Goal: Task Accomplishment & Management: Use online tool/utility

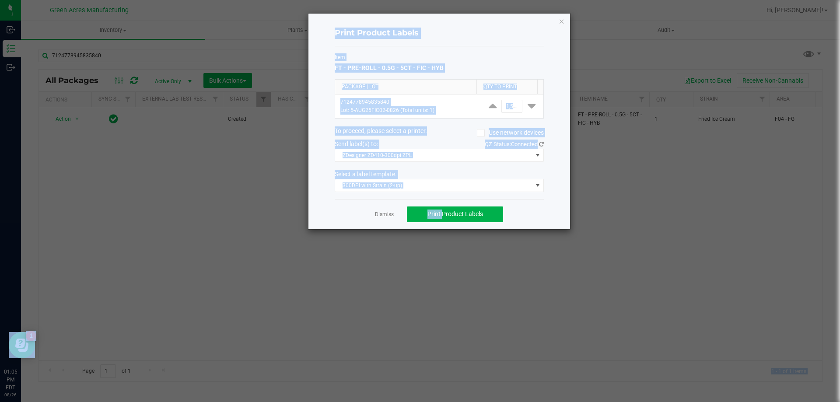
click at [186, 402] on html "Inbound Inventory Outbound 01:05 PM EDT [DATE] 08/26 Green Acres Manufacturing …" at bounding box center [420, 201] width 840 height 402
click at [652, 116] on ngb-modal-window "Print Product Labels Item FT - PRE-ROLL - 0.5G - 5CT - FIC - HYB Package | Lot …" at bounding box center [423, 201] width 847 height 402
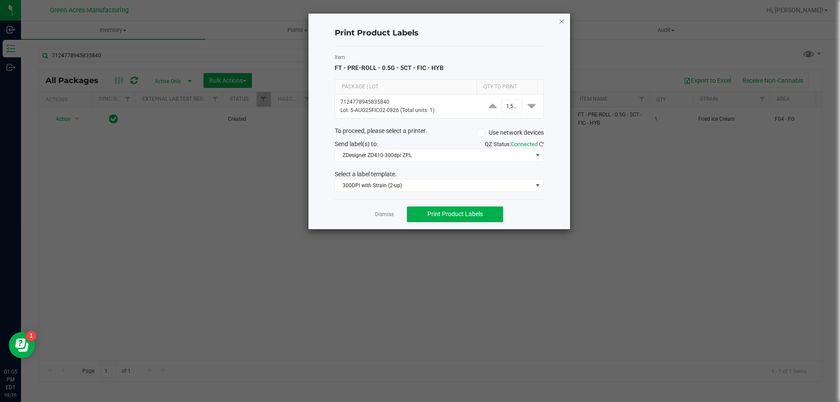
click at [560, 20] on icon "button" at bounding box center [562, 21] width 6 height 11
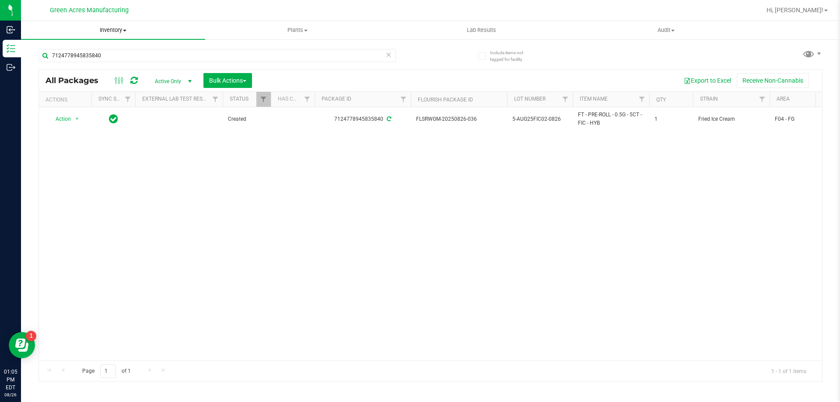
click at [120, 31] on span "Inventory" at bounding box center [113, 30] width 184 height 8
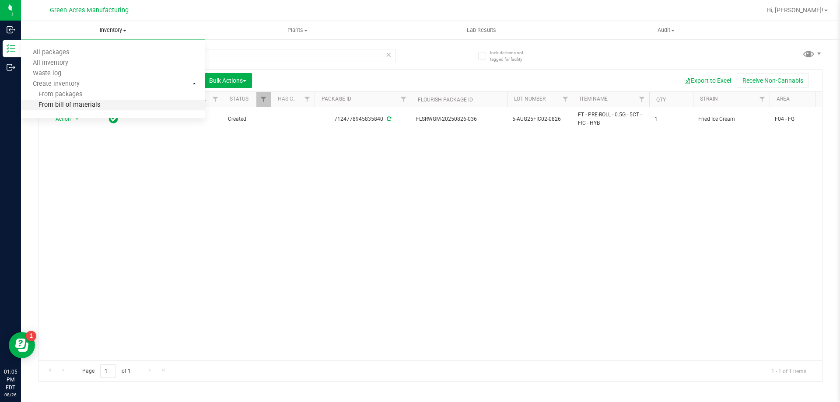
click at [109, 103] on li "From bill of materials" at bounding box center [113, 105] width 184 height 11
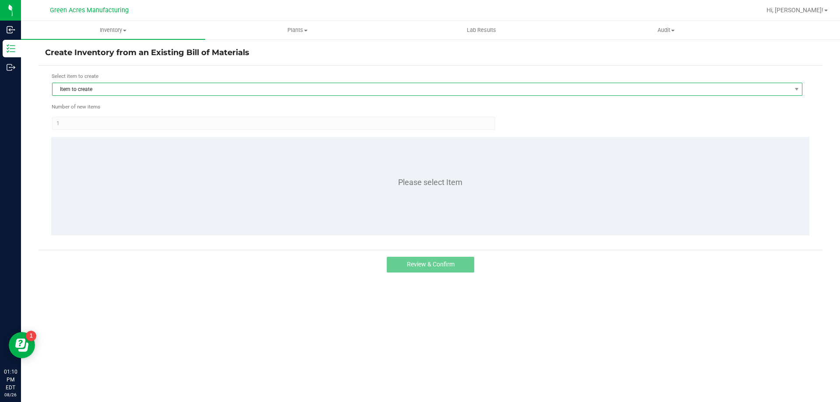
click at [354, 91] on span "Item to create" at bounding box center [422, 89] width 739 height 12
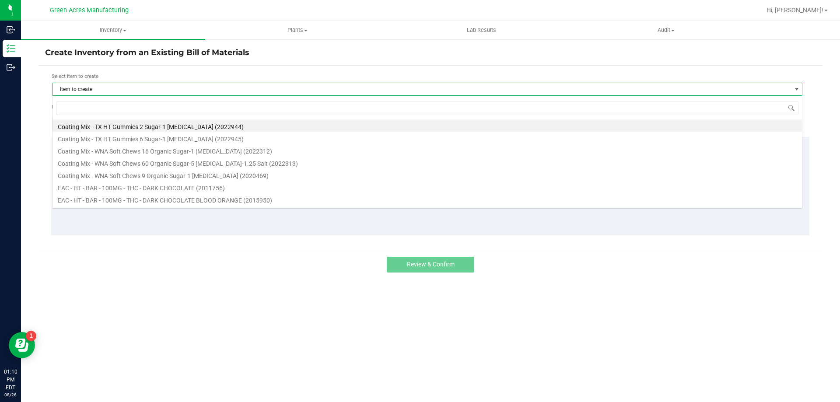
scroll to position [13, 751]
type input "1016099"
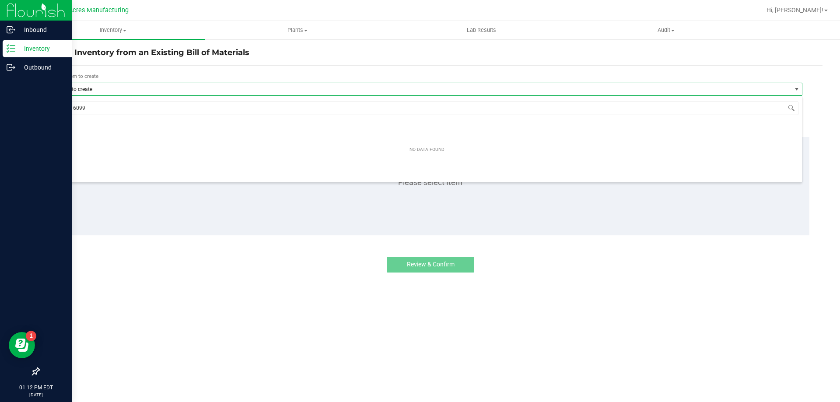
click at [11, 48] on icon at bounding box center [11, 48] width 9 height 9
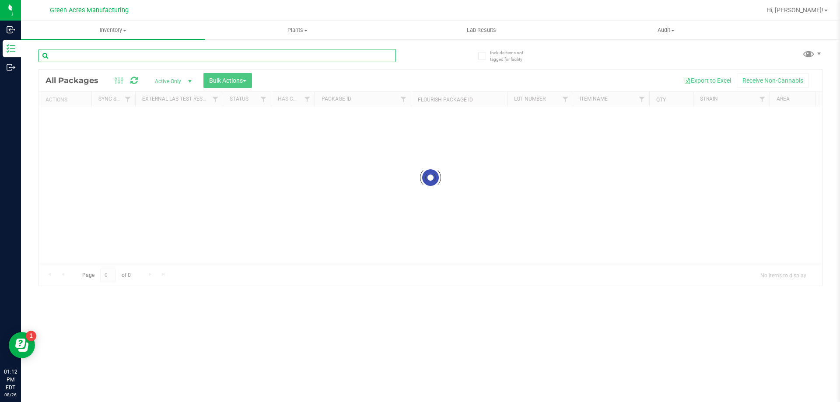
click at [118, 59] on input "text" at bounding box center [218, 55] width 358 height 13
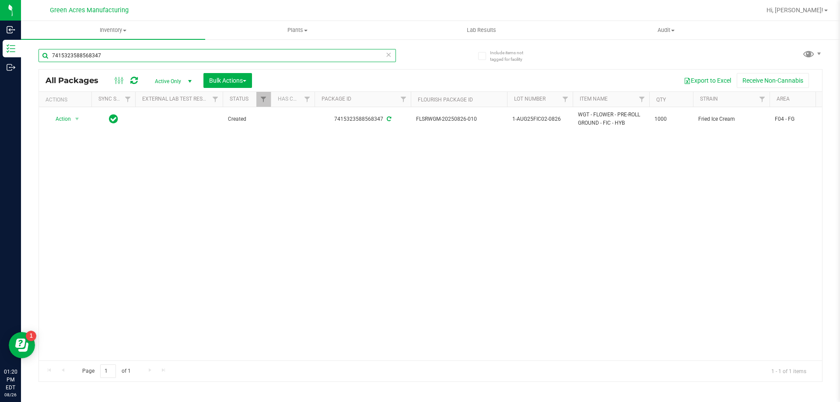
type input "7415323588568347"
click at [483, 292] on div "Action Action Adjust qty Create package Edit attributes Global inventory Locate…" at bounding box center [431, 233] width 784 height 253
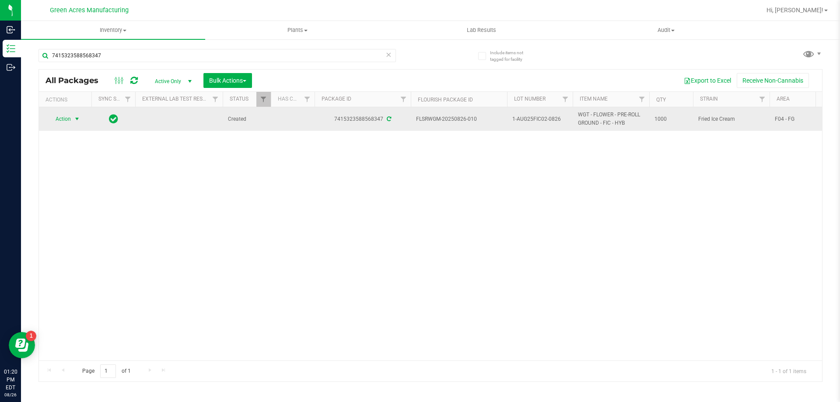
click at [51, 123] on span "Action" at bounding box center [60, 119] width 24 height 12
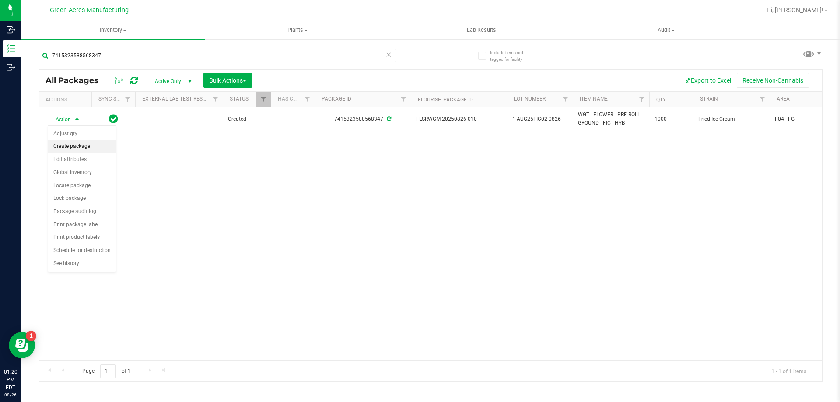
click at [64, 143] on li "Create package" at bounding box center [82, 146] width 68 height 13
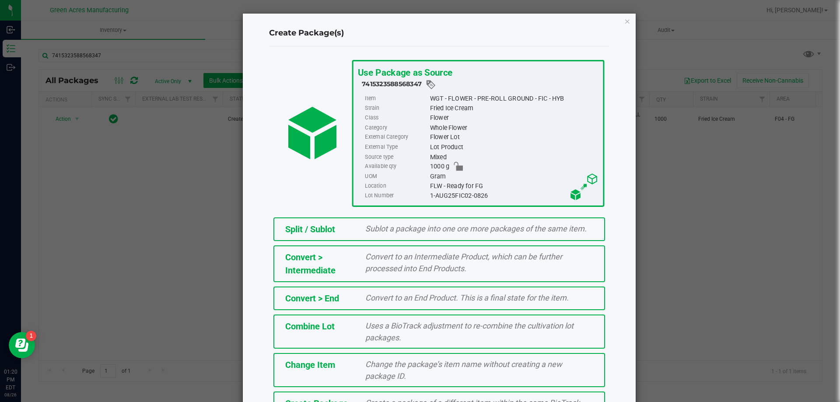
scroll to position [63, 0]
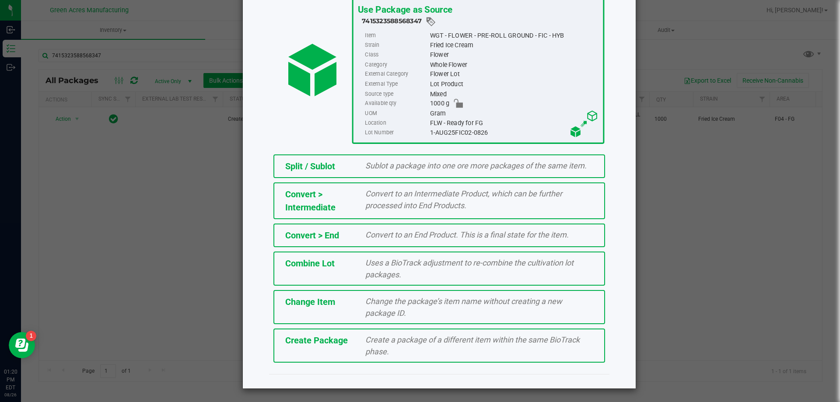
click at [394, 349] on div "Create a package of a different item within the same BioTrack phase." at bounding box center [479, 346] width 241 height 24
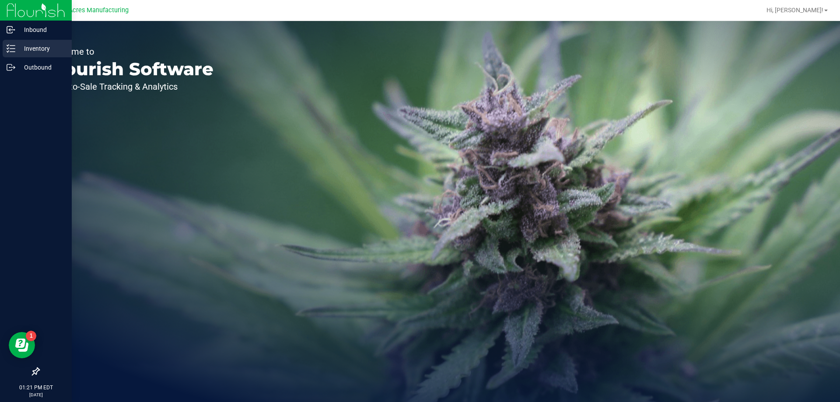
click at [13, 50] on icon at bounding box center [11, 48] width 9 height 9
click at [14, 47] on icon at bounding box center [11, 48] width 9 height 9
